Goal: Submit feedback/report problem: Submit feedback/report problem

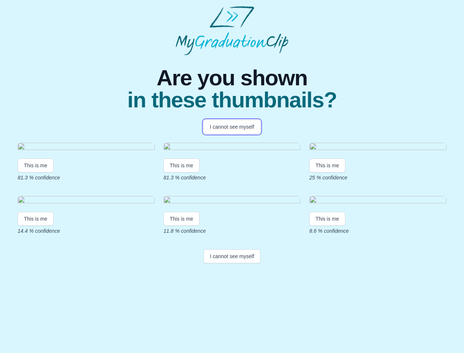
click at [232, 127] on button "I cannot see myself" at bounding box center [231, 127] width 57 height 14
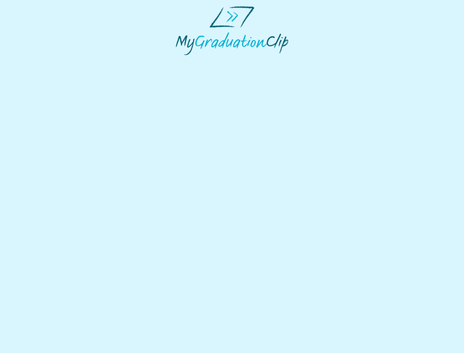
click at [36, 61] on html at bounding box center [232, 30] width 464 height 61
click at [183, 61] on html at bounding box center [232, 30] width 464 height 61
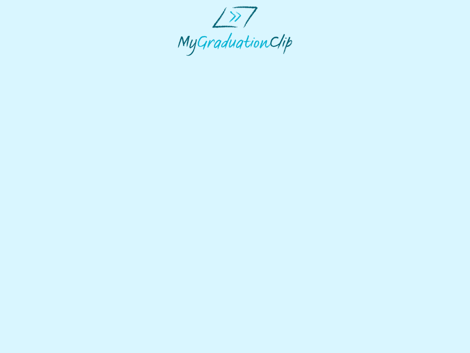
click at [329, 62] on html at bounding box center [235, 31] width 470 height 62
click at [36, 62] on html at bounding box center [235, 31] width 470 height 62
click at [183, 62] on html at bounding box center [235, 31] width 470 height 62
click at [329, 62] on html at bounding box center [235, 31] width 470 height 62
